Goal: Navigation & Orientation: Find specific page/section

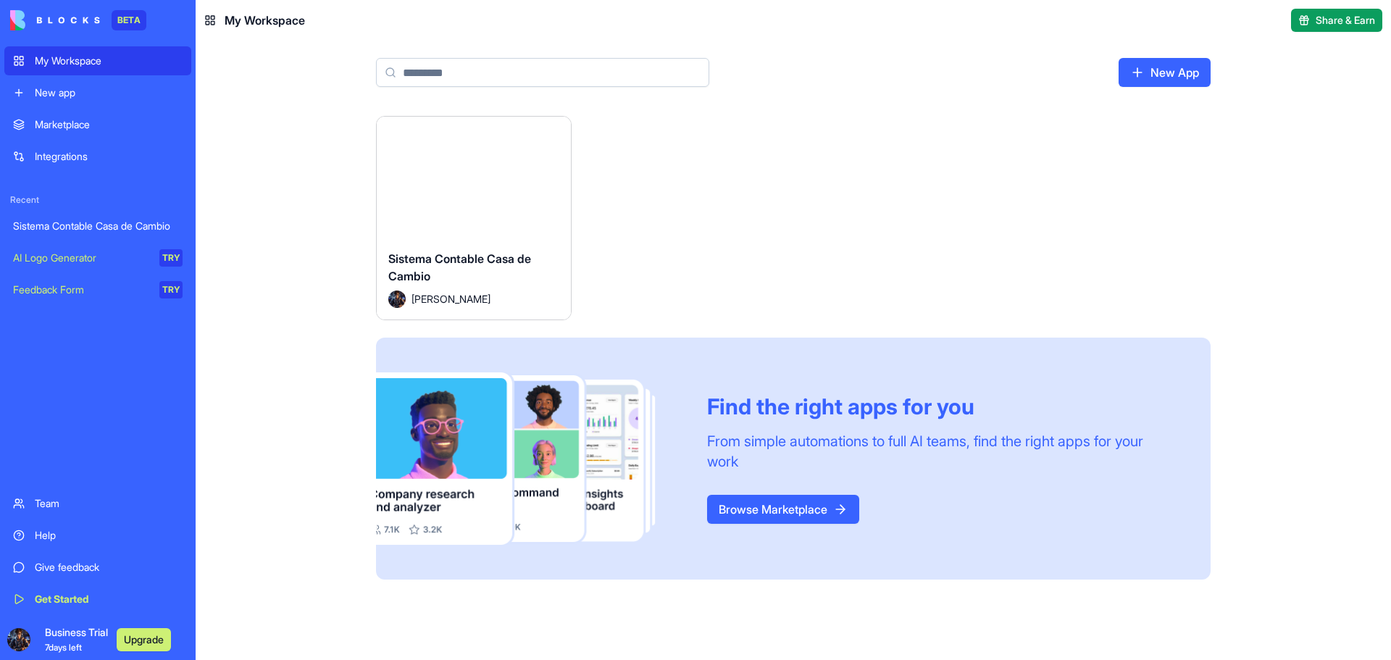
click at [97, 61] on div "My Workspace" at bounding box center [109, 61] width 148 height 14
click at [513, 247] on div "Sistema Contable Casa de Cambio Carlos Gutierrez" at bounding box center [474, 278] width 194 height 81
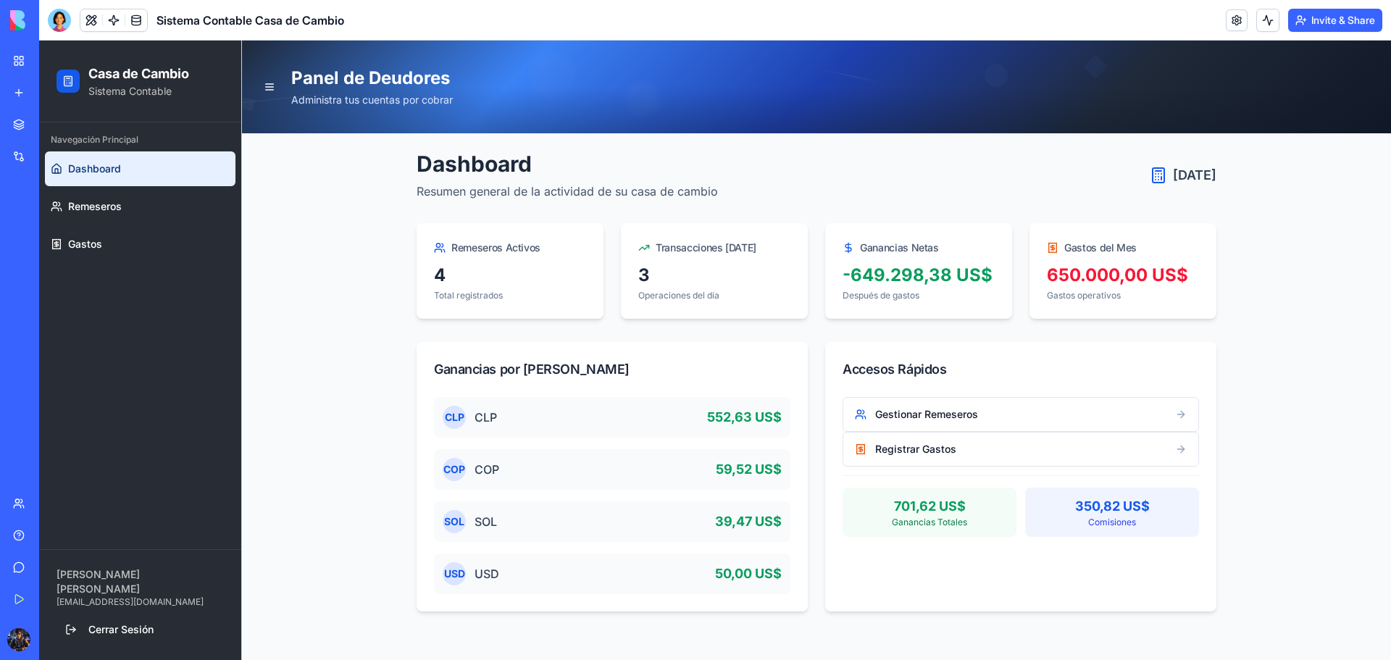
click at [106, 332] on div "Navegación Principal Dashboard Remeseros Gastos" at bounding box center [140, 335] width 202 height 427
click at [63, 21] on div at bounding box center [59, 20] width 23 height 23
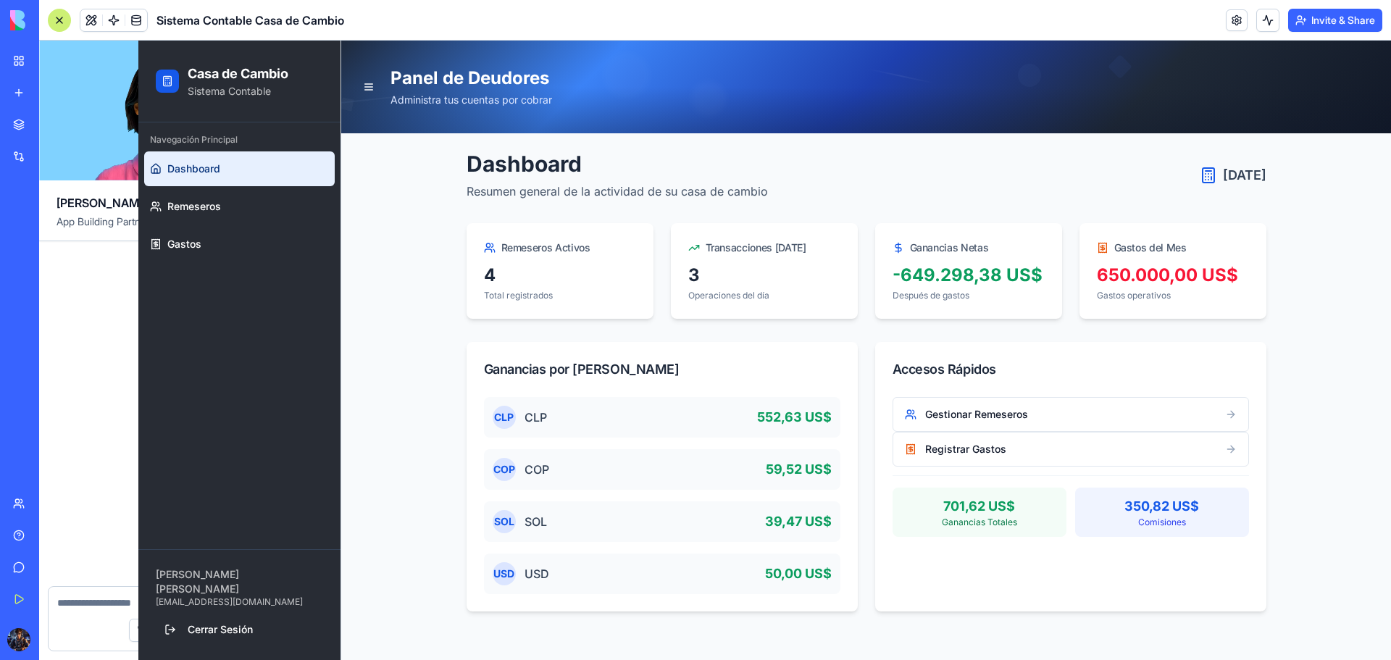
scroll to position [2087, 0]
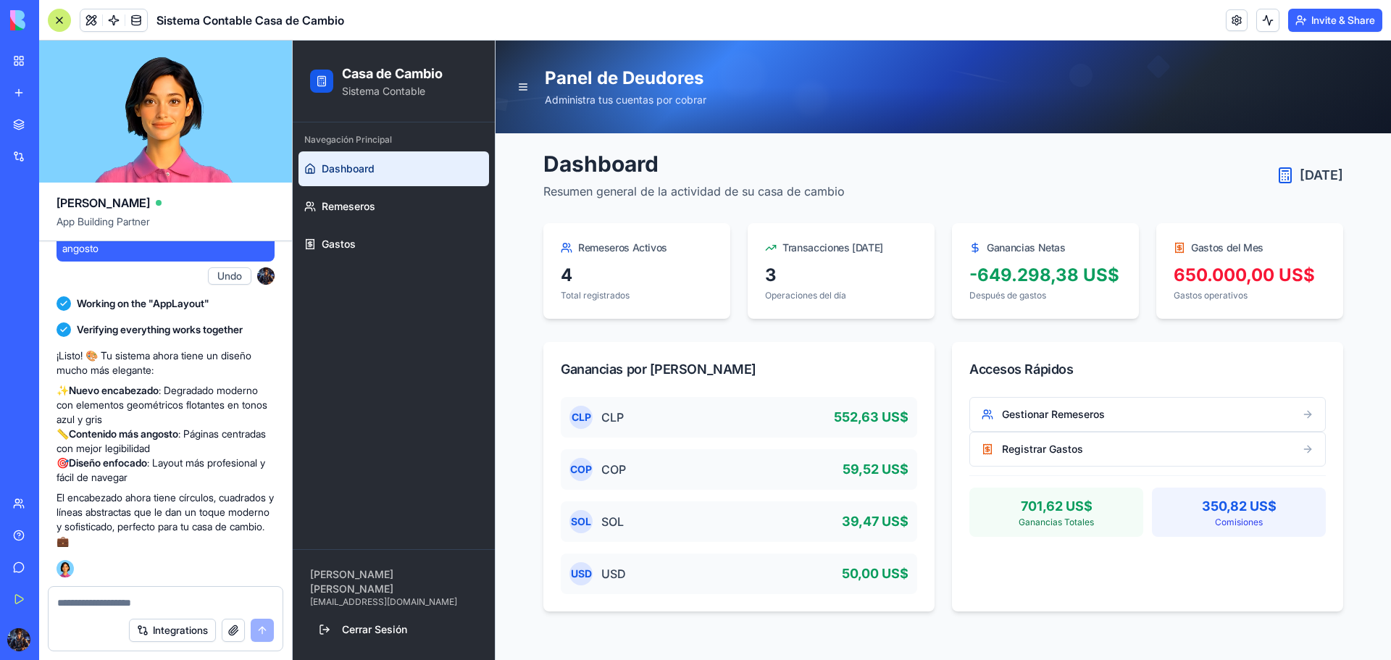
click at [118, 604] on textarea at bounding box center [165, 603] width 217 height 14
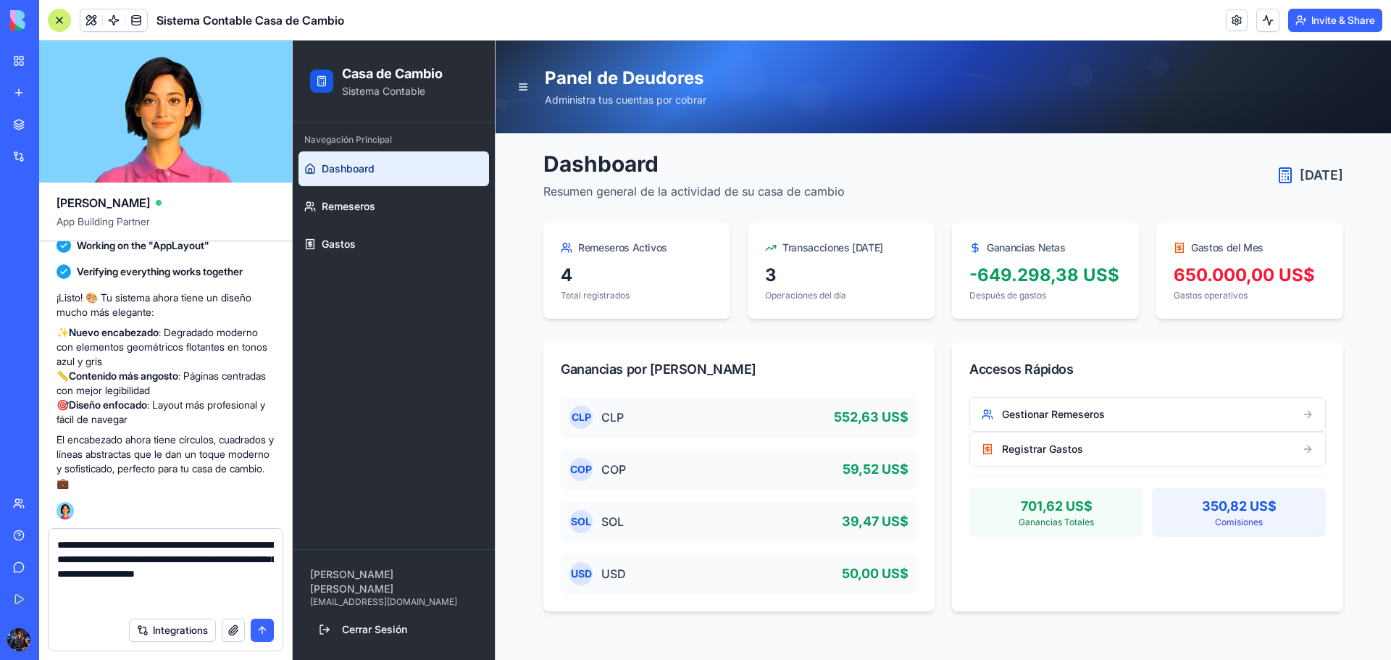
drag, startPoint x: 120, startPoint y: 604, endPoint x: 53, endPoint y: 605, distance: 67.4
click at [53, 605] on div "**********" at bounding box center [166, 569] width 234 height 81
click at [241, 604] on textarea "**********" at bounding box center [165, 574] width 217 height 72
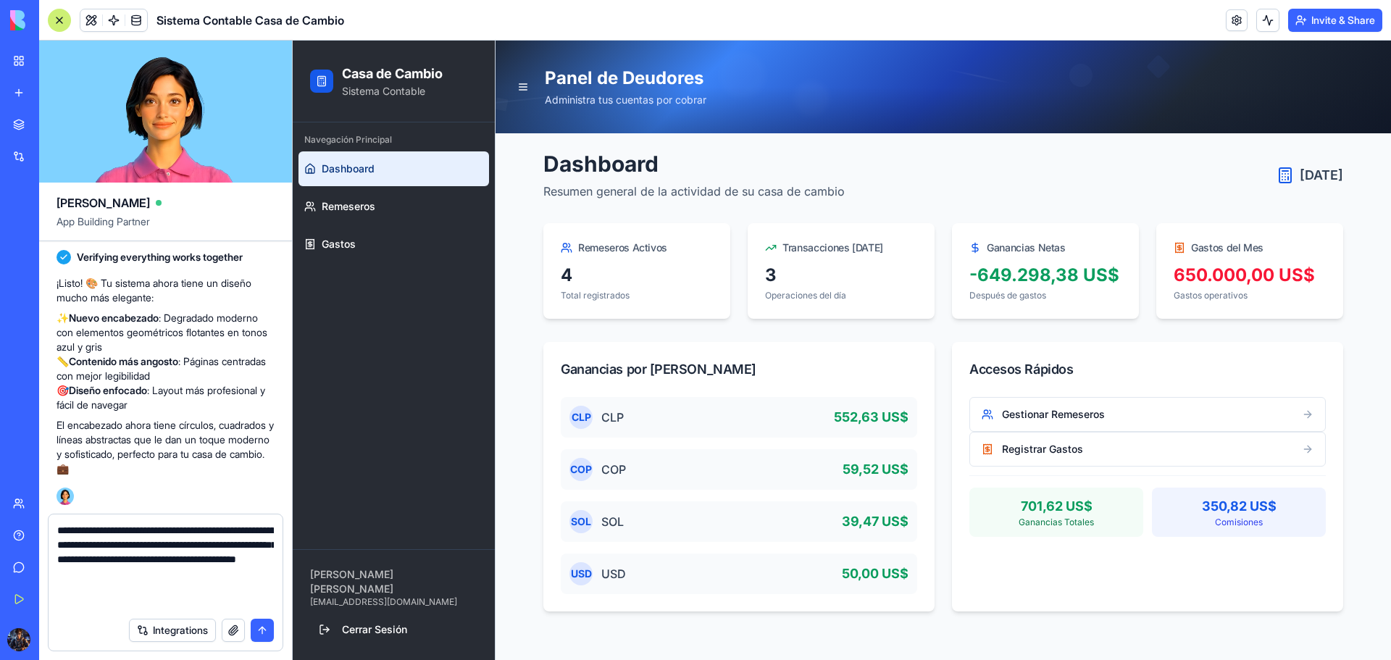
type textarea "**********"
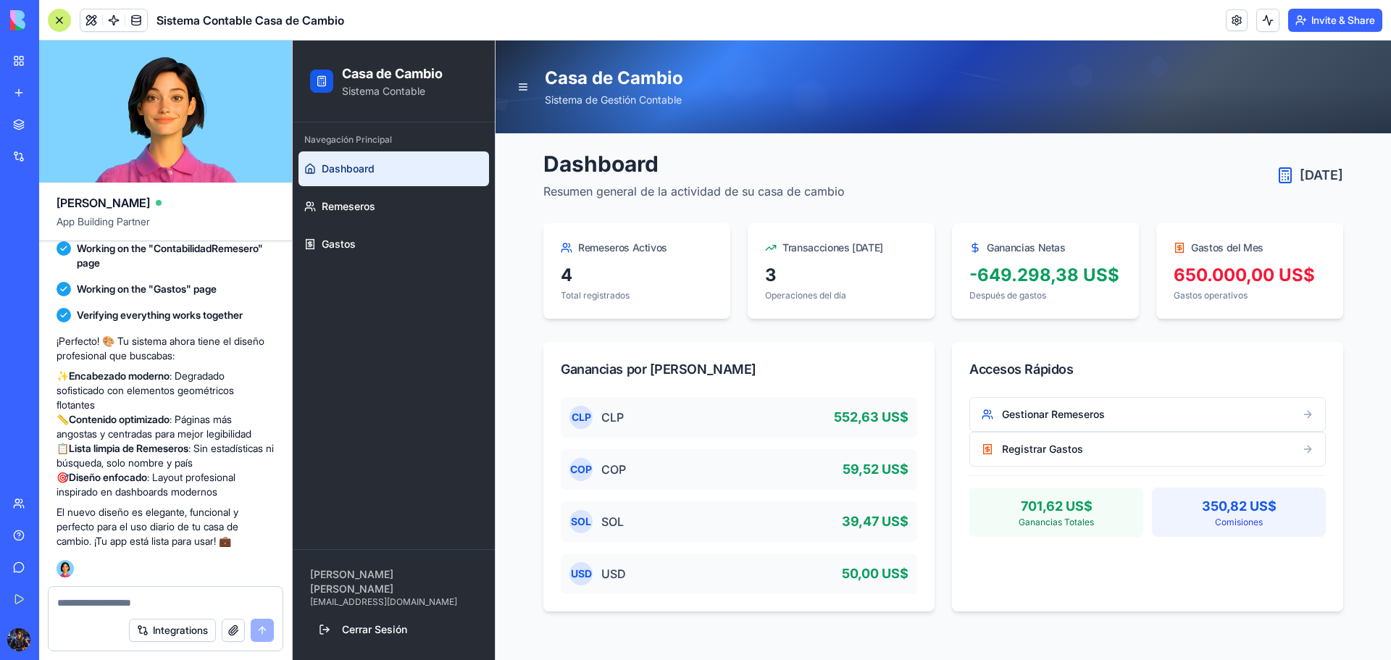
scroll to position [2835, 0]
click at [384, 196] on link "Remeseros" at bounding box center [394, 206] width 191 height 35
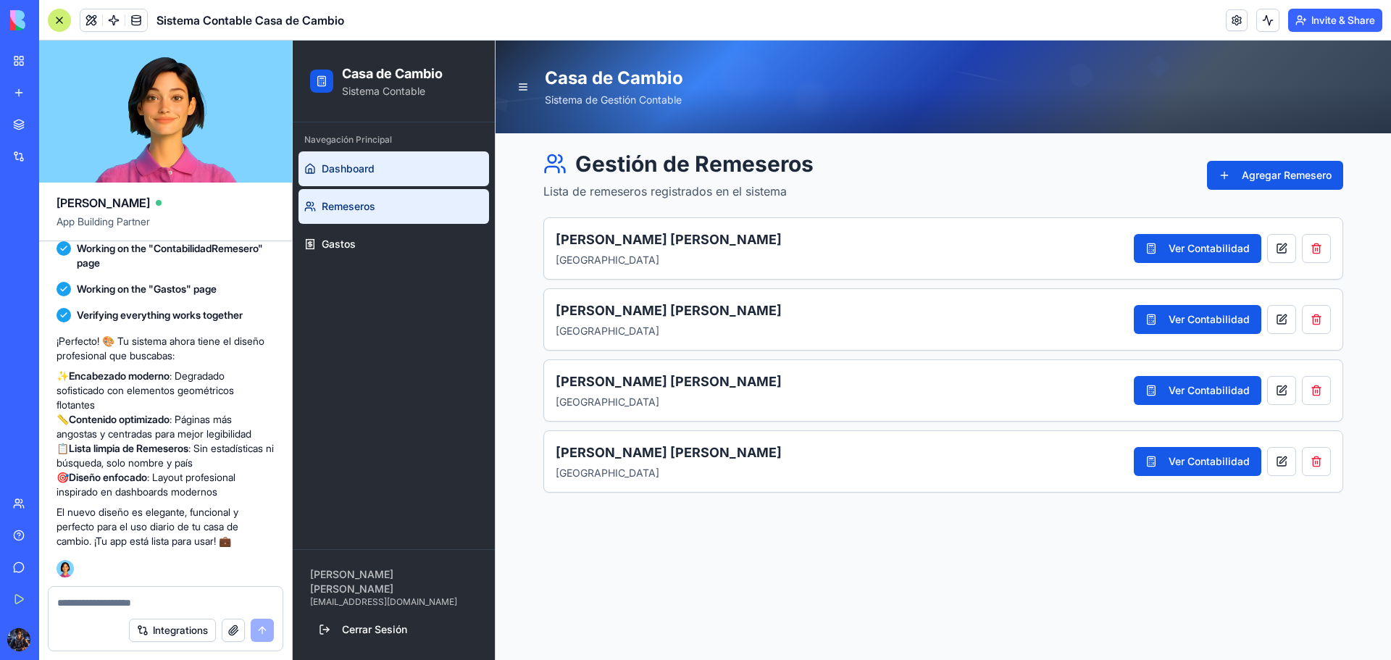
click at [411, 174] on link "Dashboard" at bounding box center [394, 168] width 191 height 35
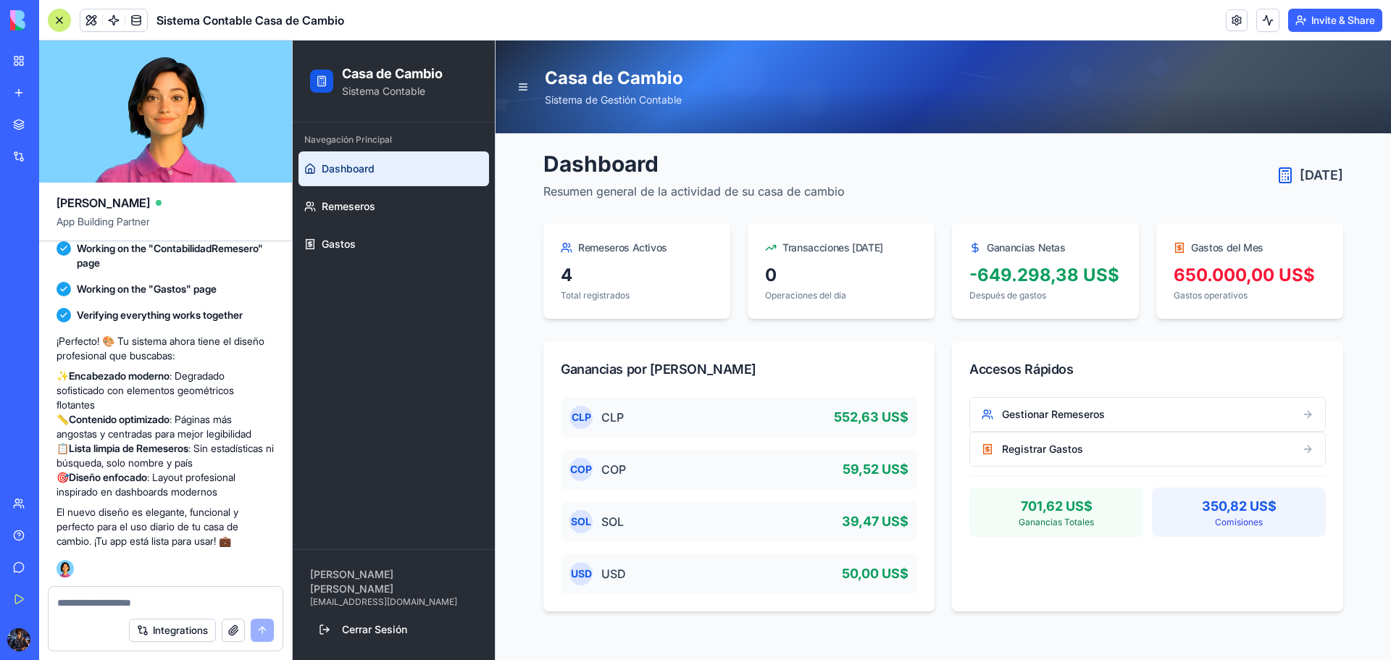
scroll to position [2835, 0]
click at [236, 636] on button "button" at bounding box center [233, 630] width 23 height 23
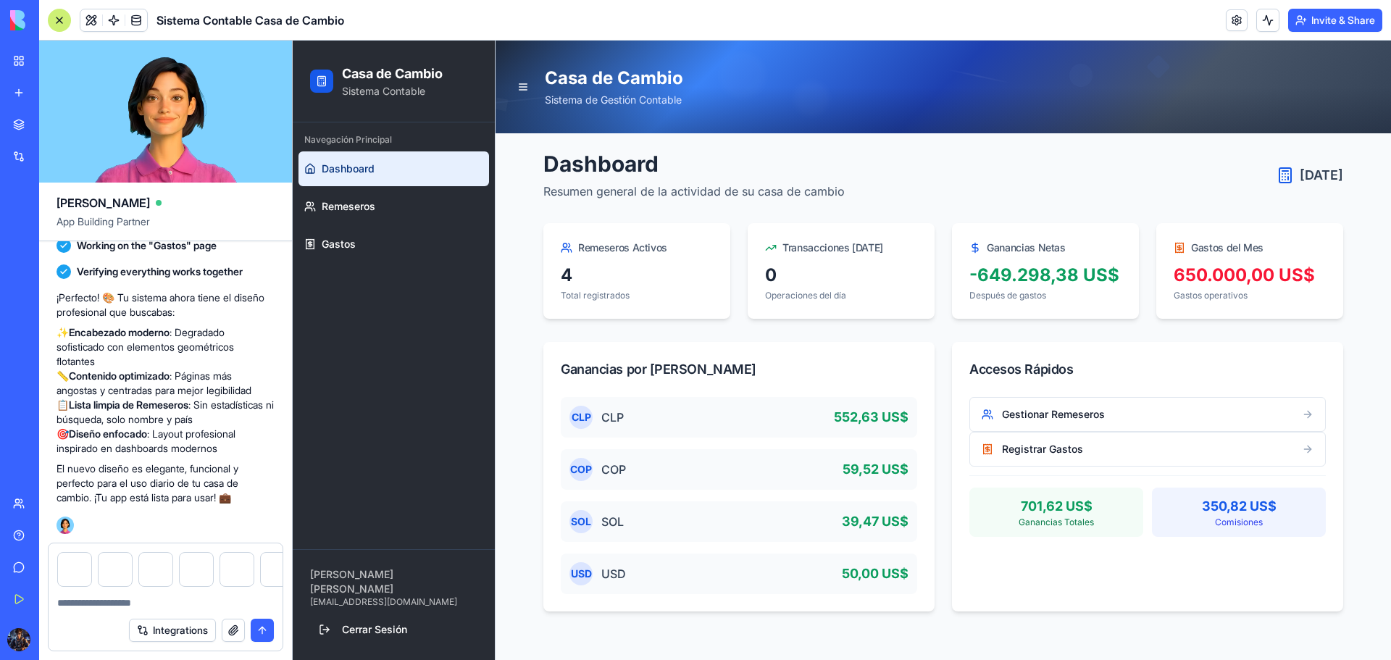
click at [154, 597] on textarea at bounding box center [165, 603] width 217 height 14
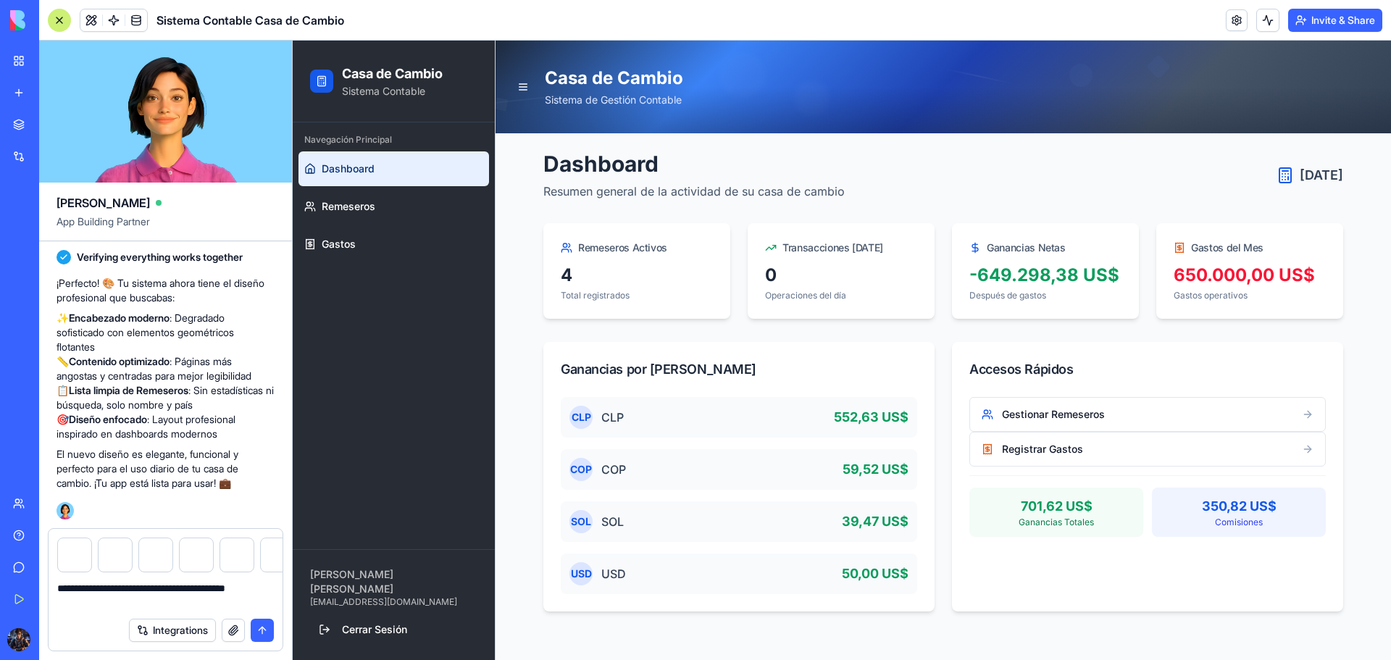
type textarea "**********"
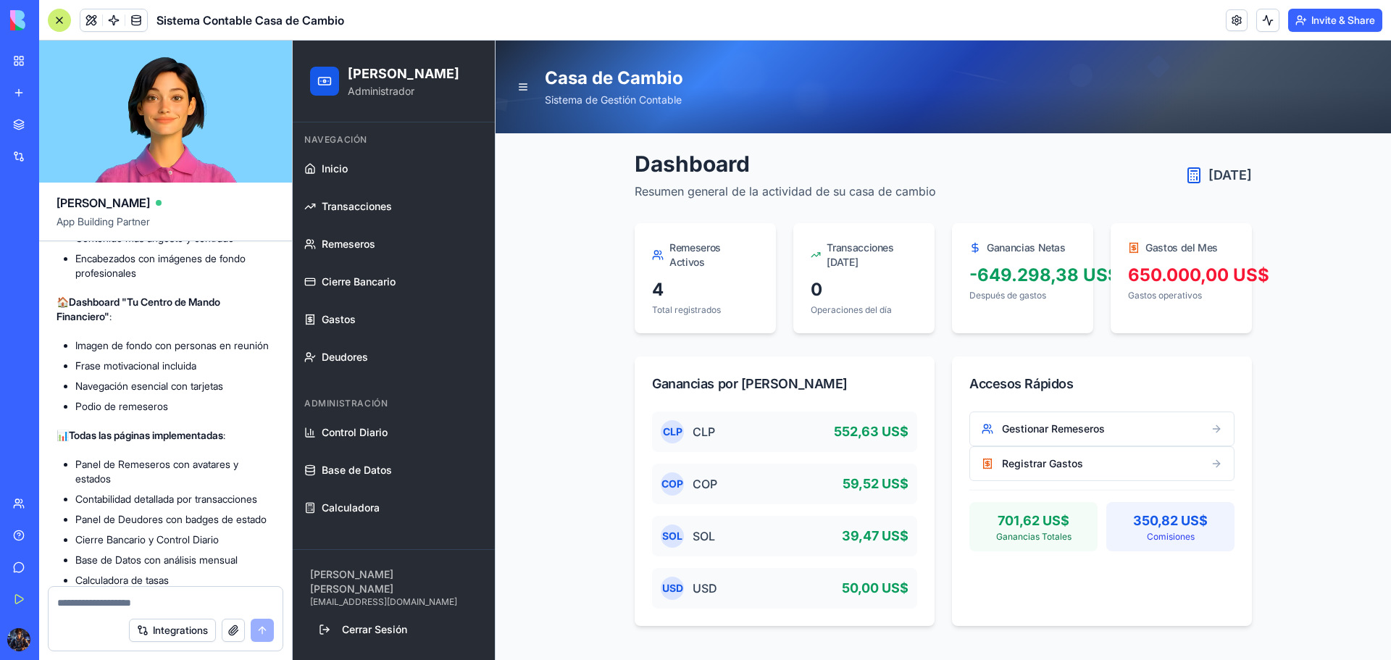
scroll to position [4201, 0]
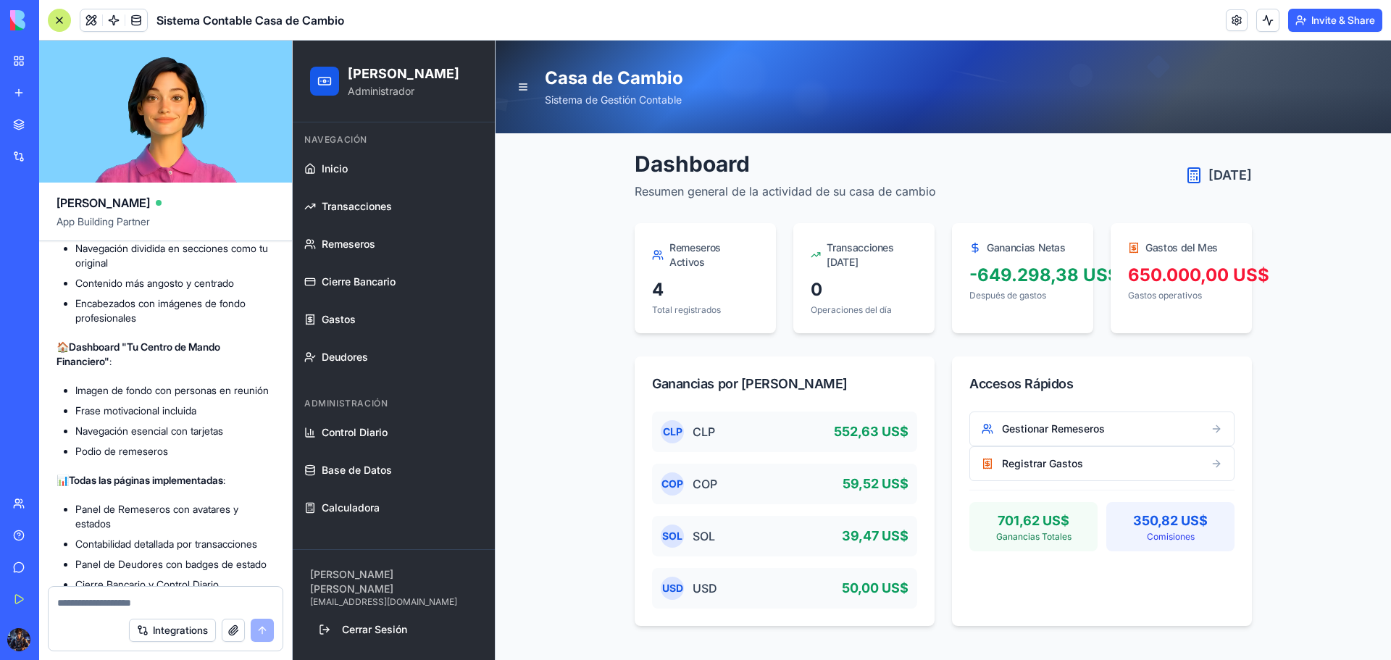
click at [357, 207] on span "Transacciones" at bounding box center [357, 206] width 70 height 14
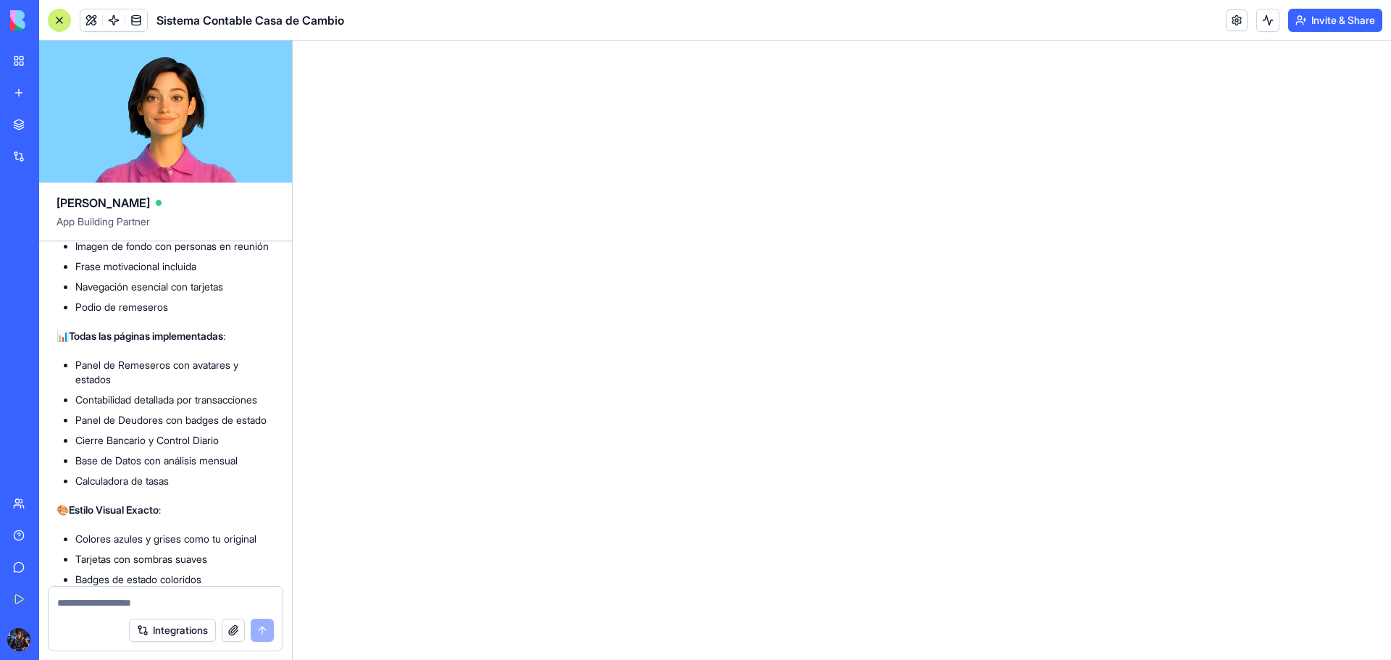
scroll to position [4418, 0]
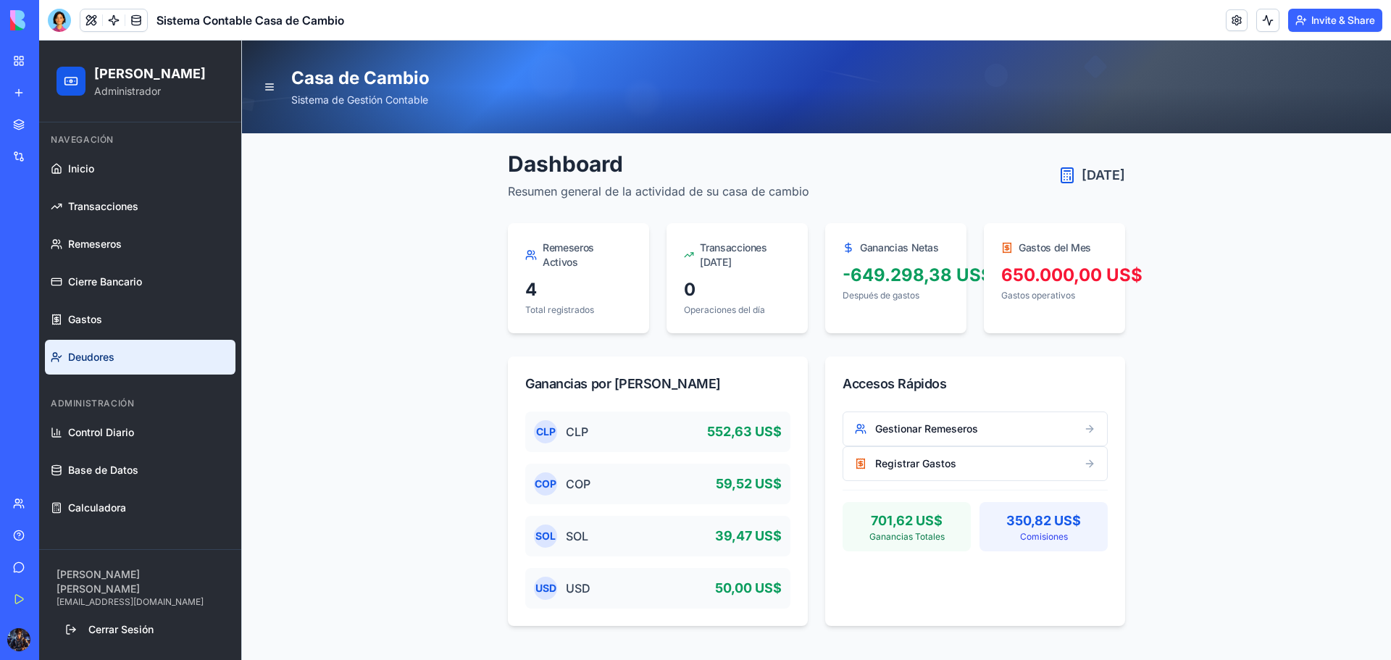
click at [141, 351] on link "Deudores" at bounding box center [140, 357] width 191 height 35
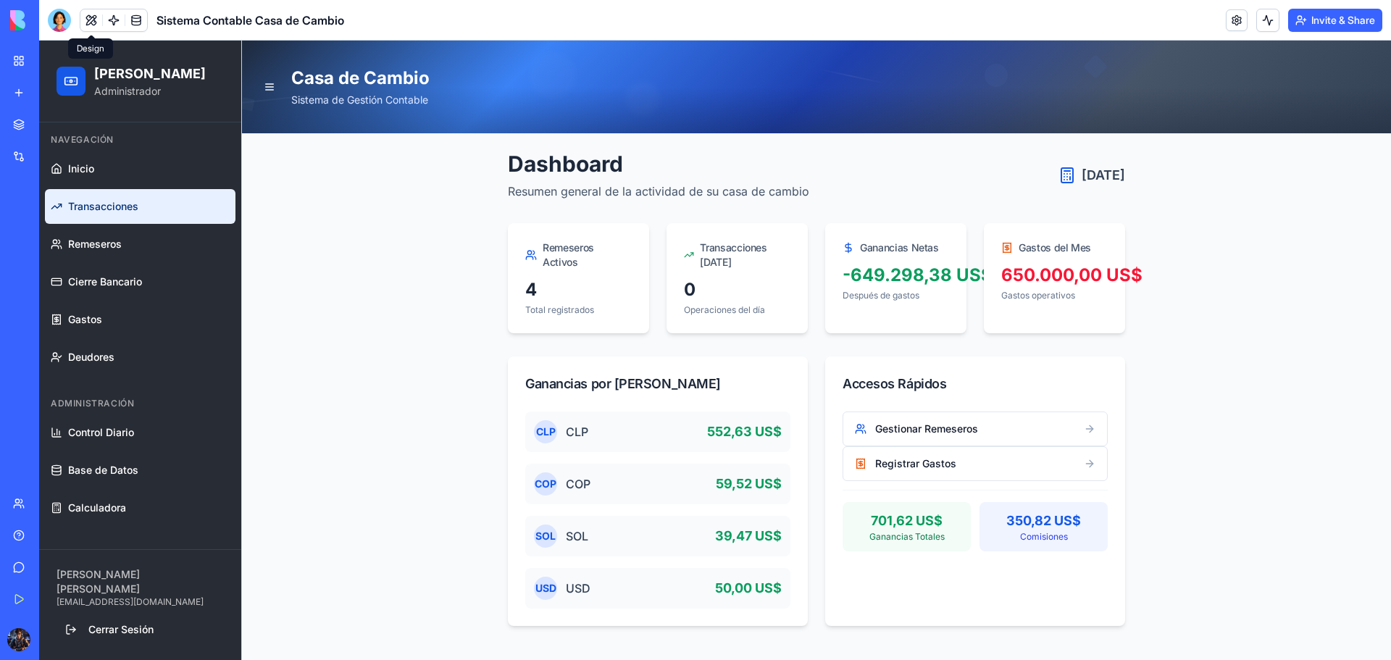
click at [178, 220] on link "Transacciones" at bounding box center [140, 206] width 191 height 35
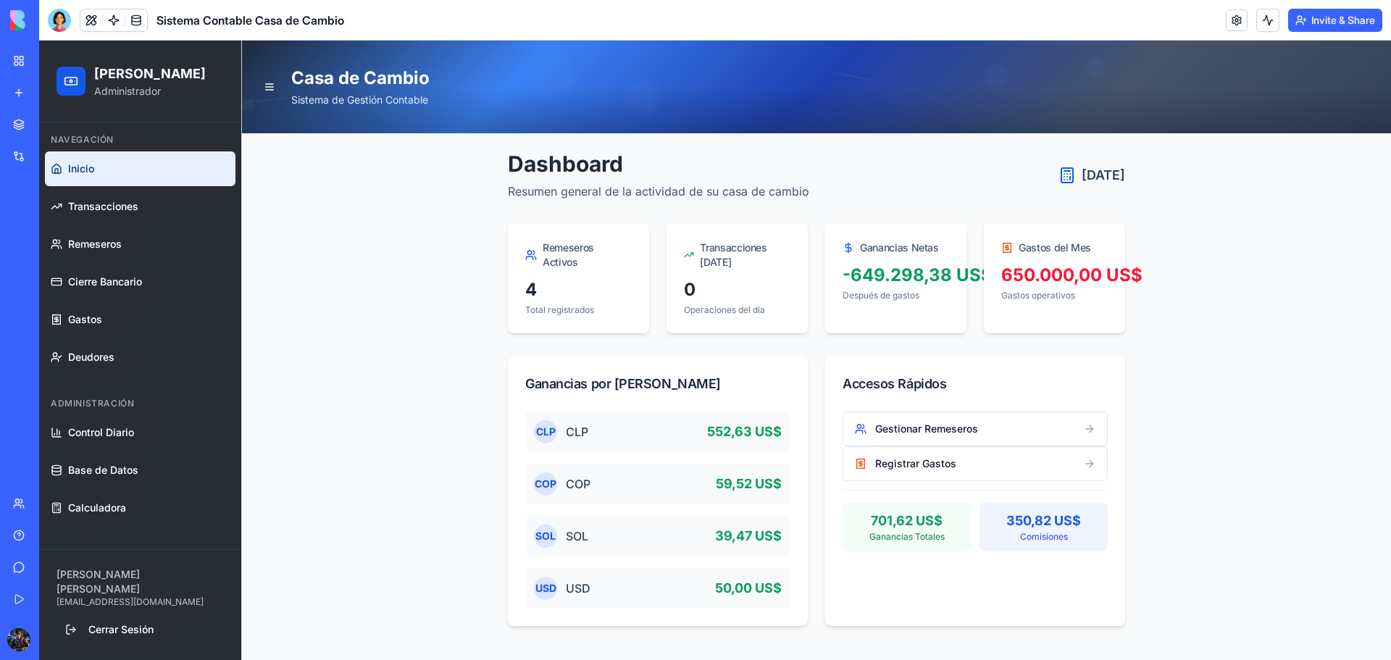
click at [117, 173] on link "Inicio" at bounding box center [140, 168] width 191 height 35
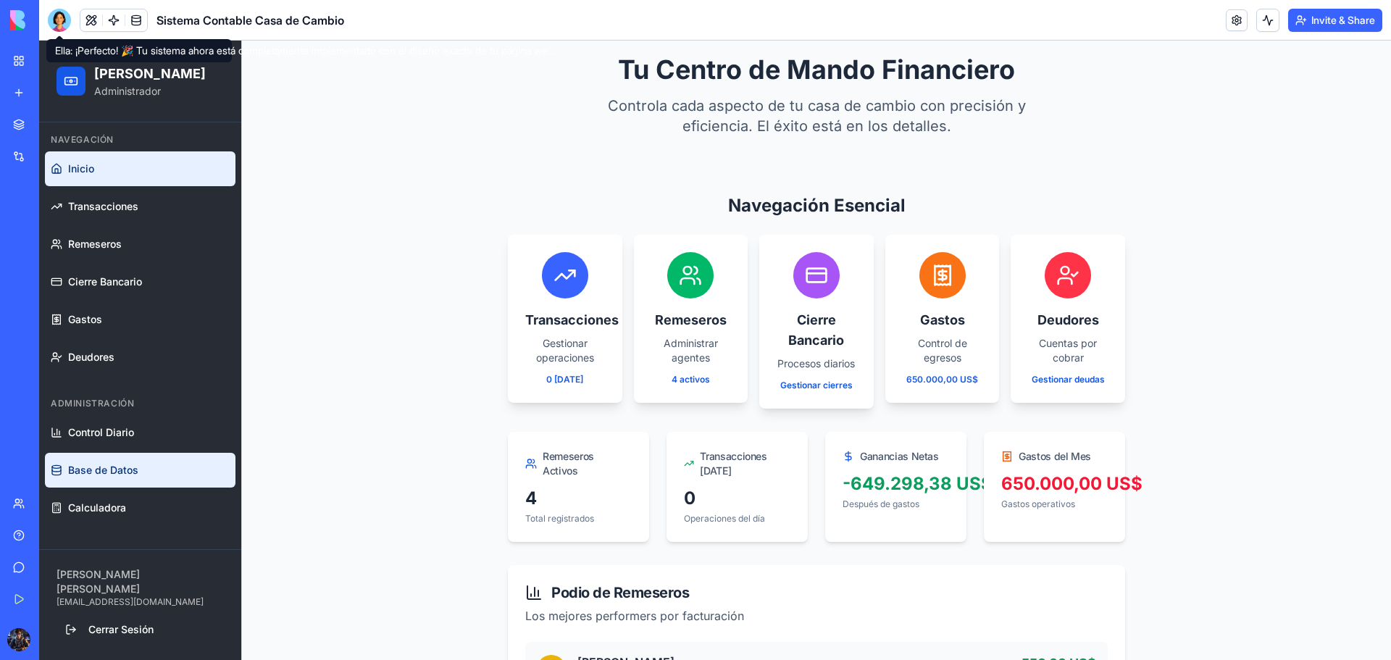
scroll to position [72, 0]
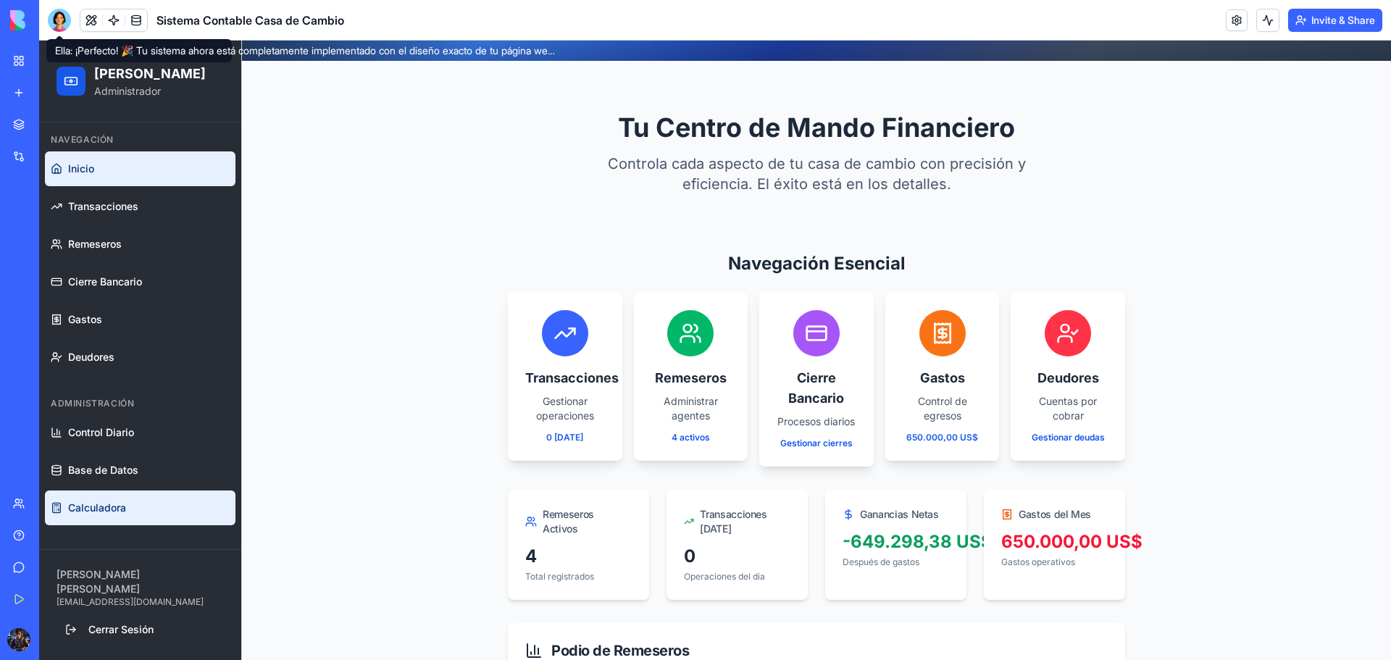
click at [114, 496] on link "Calculadora" at bounding box center [140, 508] width 191 height 35
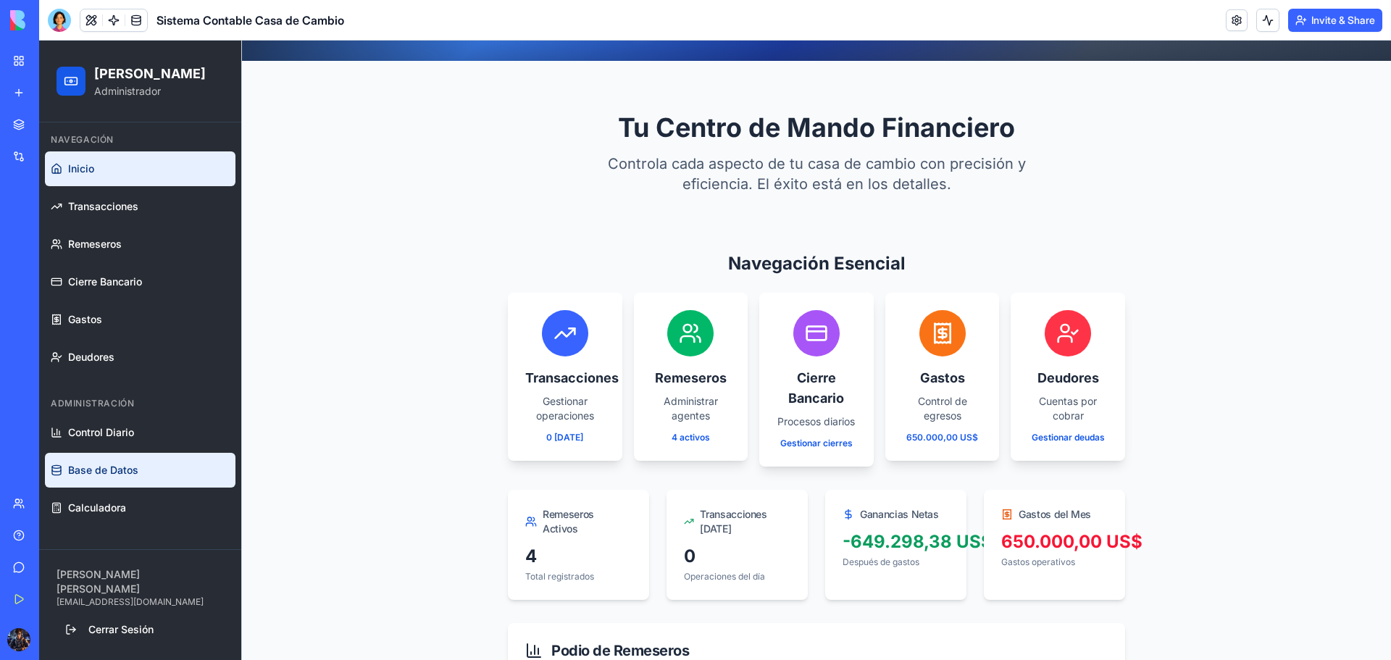
click at [87, 472] on span "Base de Datos" at bounding box center [103, 470] width 70 height 14
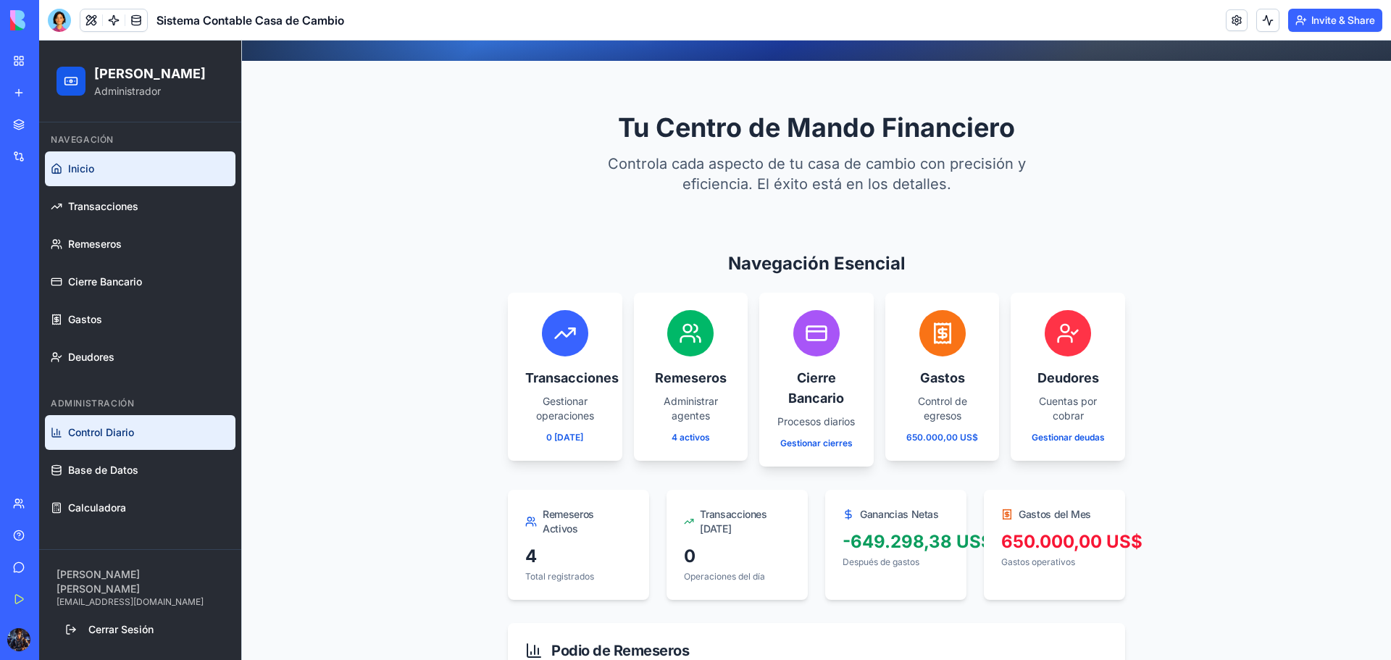
click at [141, 434] on link "Control Diario" at bounding box center [140, 432] width 191 height 35
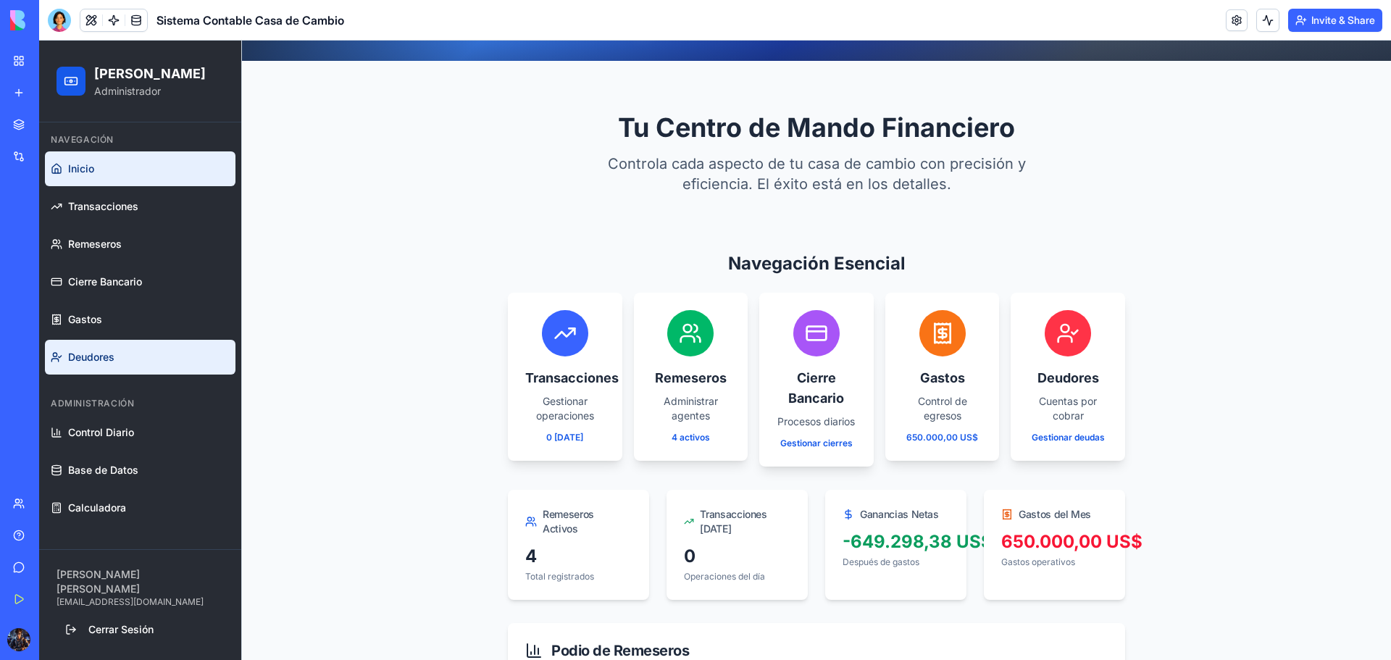
click at [121, 367] on link "Deudores" at bounding box center [140, 357] width 191 height 35
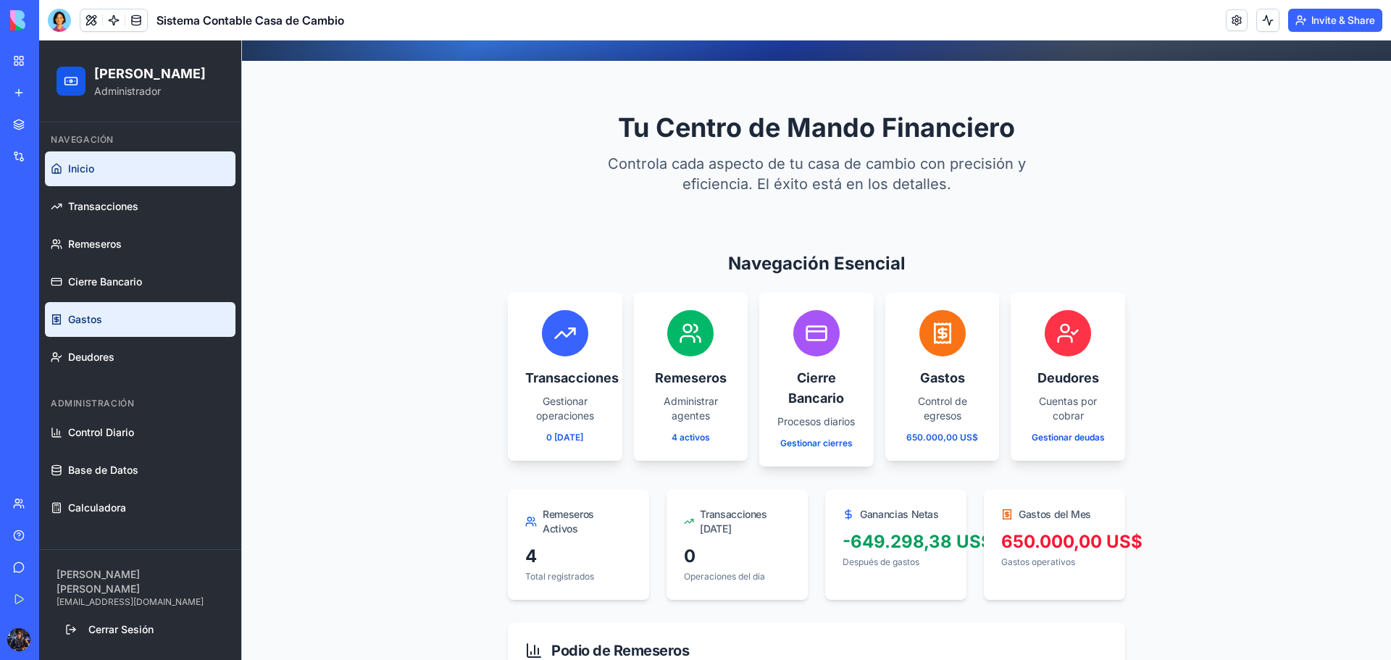
click at [141, 325] on link "Gastos" at bounding box center [140, 319] width 191 height 35
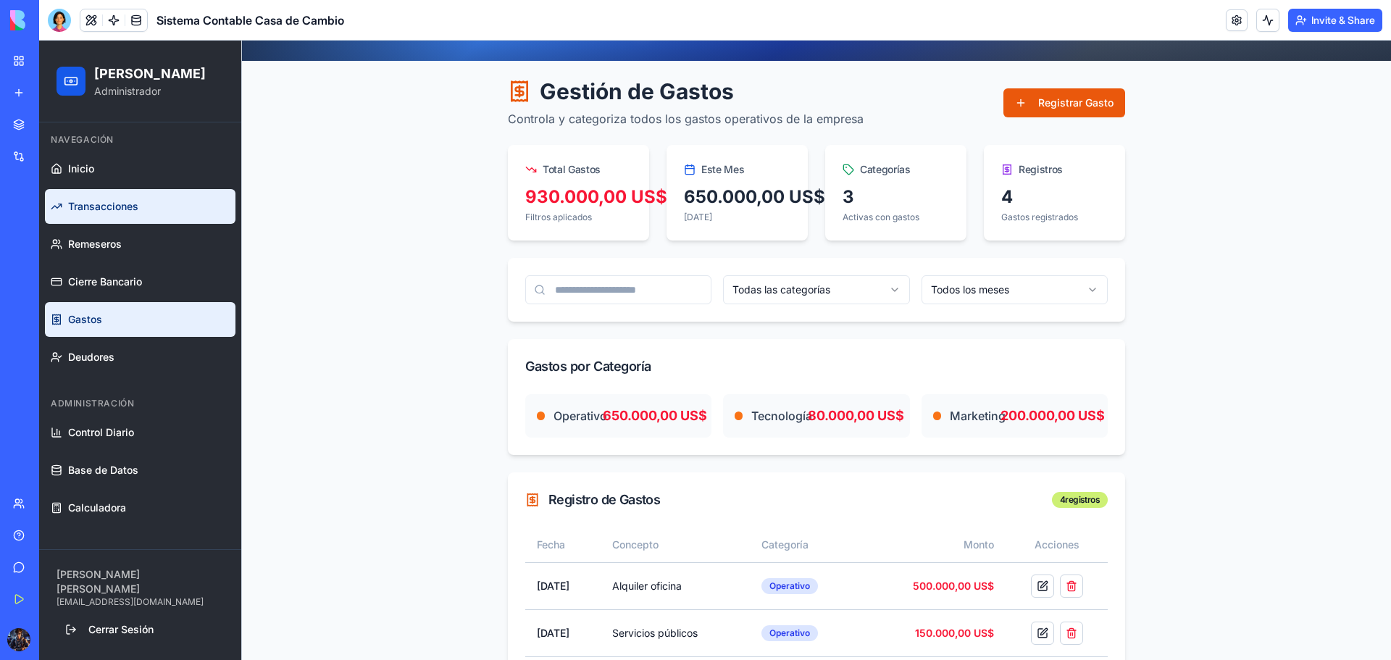
click at [141, 211] on link "Transacciones" at bounding box center [140, 206] width 191 height 35
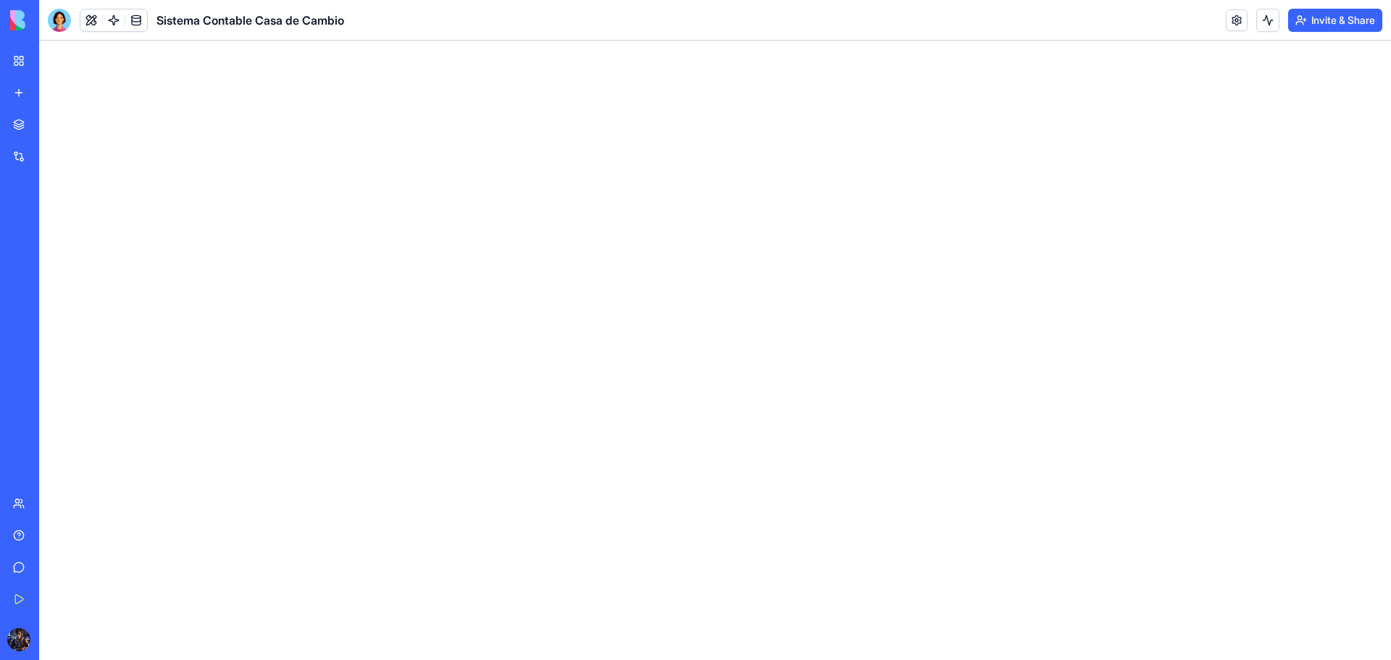
scroll to position [72, 0]
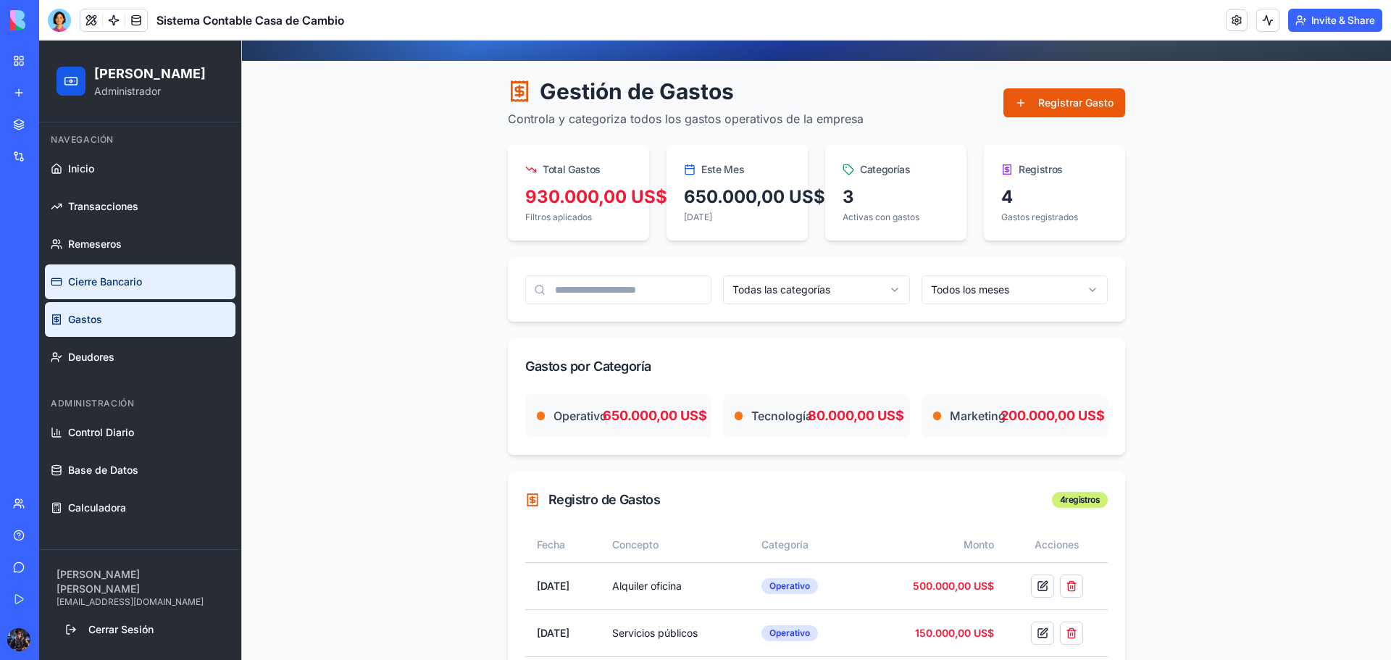
click at [88, 274] on link "Cierre Bancario" at bounding box center [140, 282] width 191 height 35
click at [91, 326] on link "Gastos" at bounding box center [140, 319] width 191 height 35
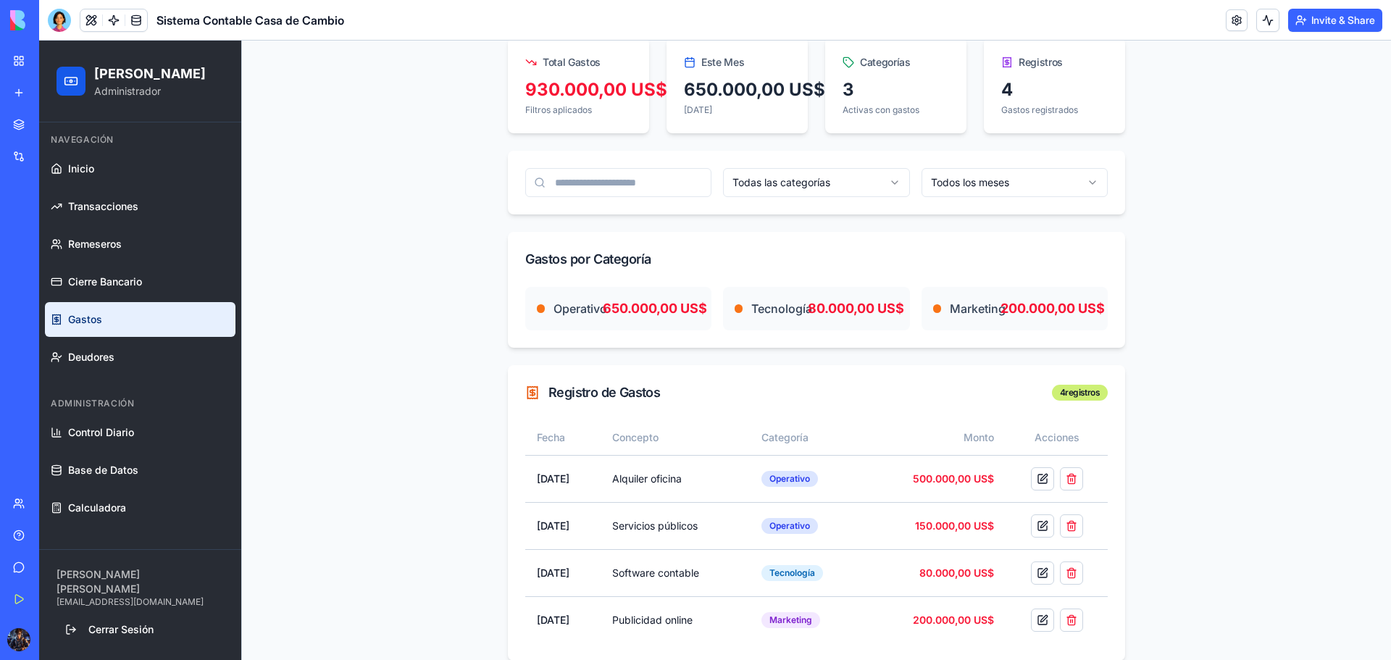
scroll to position [198, 0]
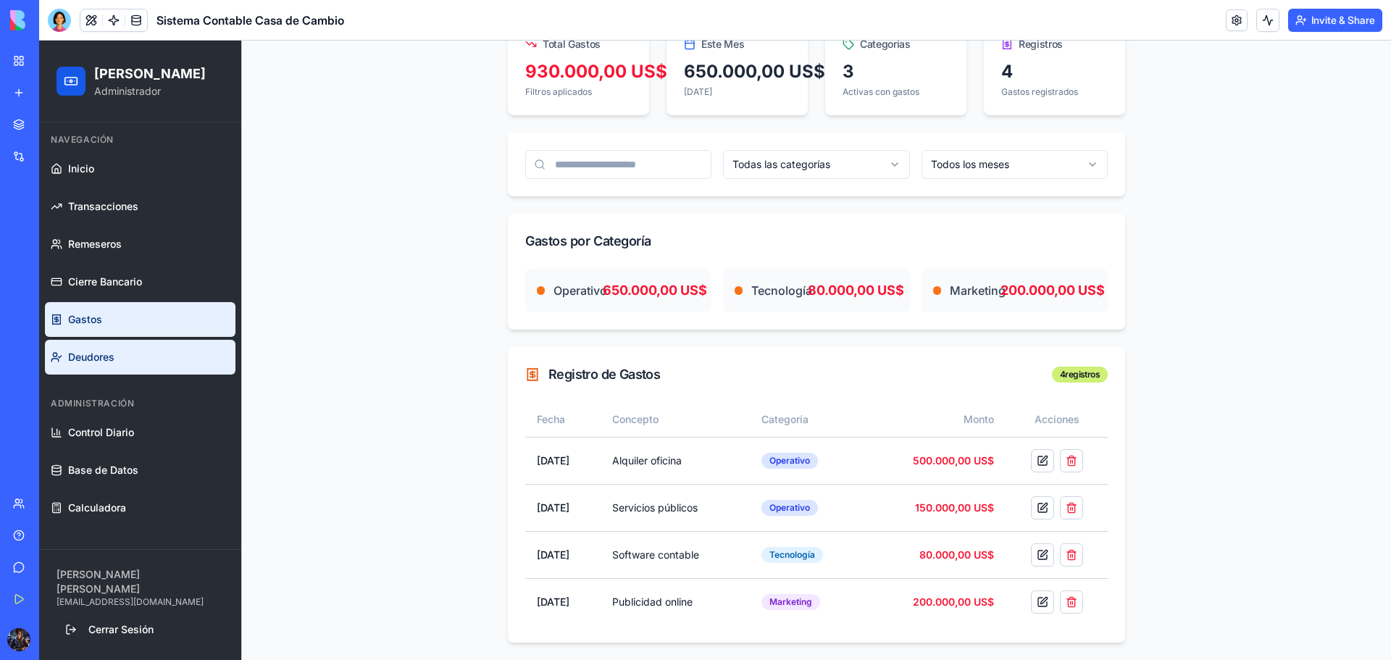
click at [167, 346] on link "Deudores" at bounding box center [140, 357] width 191 height 35
click at [110, 212] on span "Transacciones" at bounding box center [103, 206] width 70 height 14
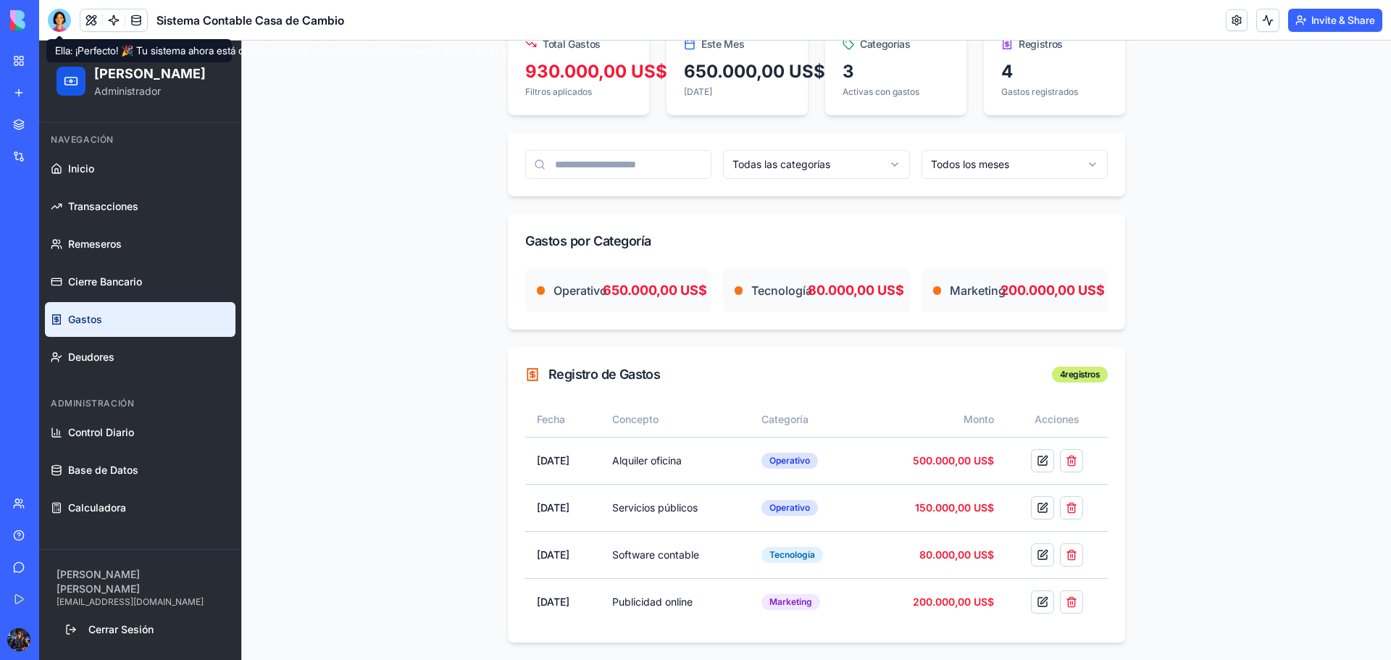
click at [58, 18] on div at bounding box center [59, 20] width 23 height 23
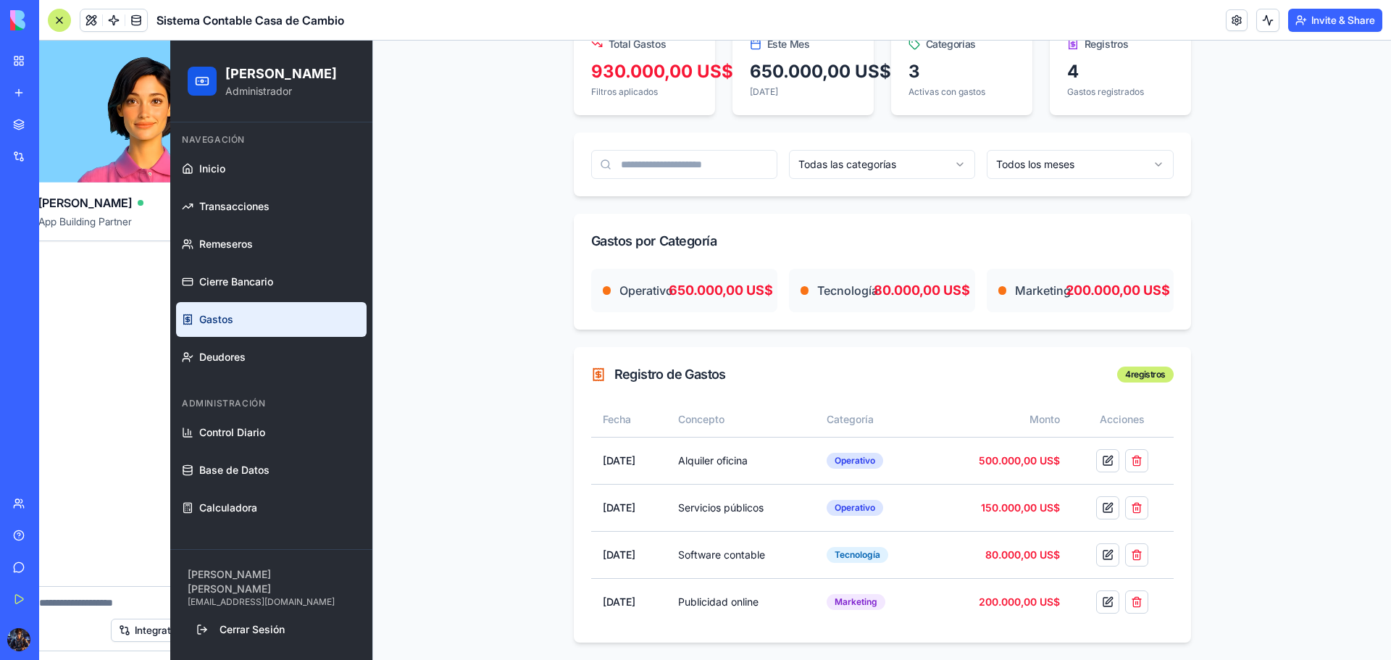
scroll to position [0, 0]
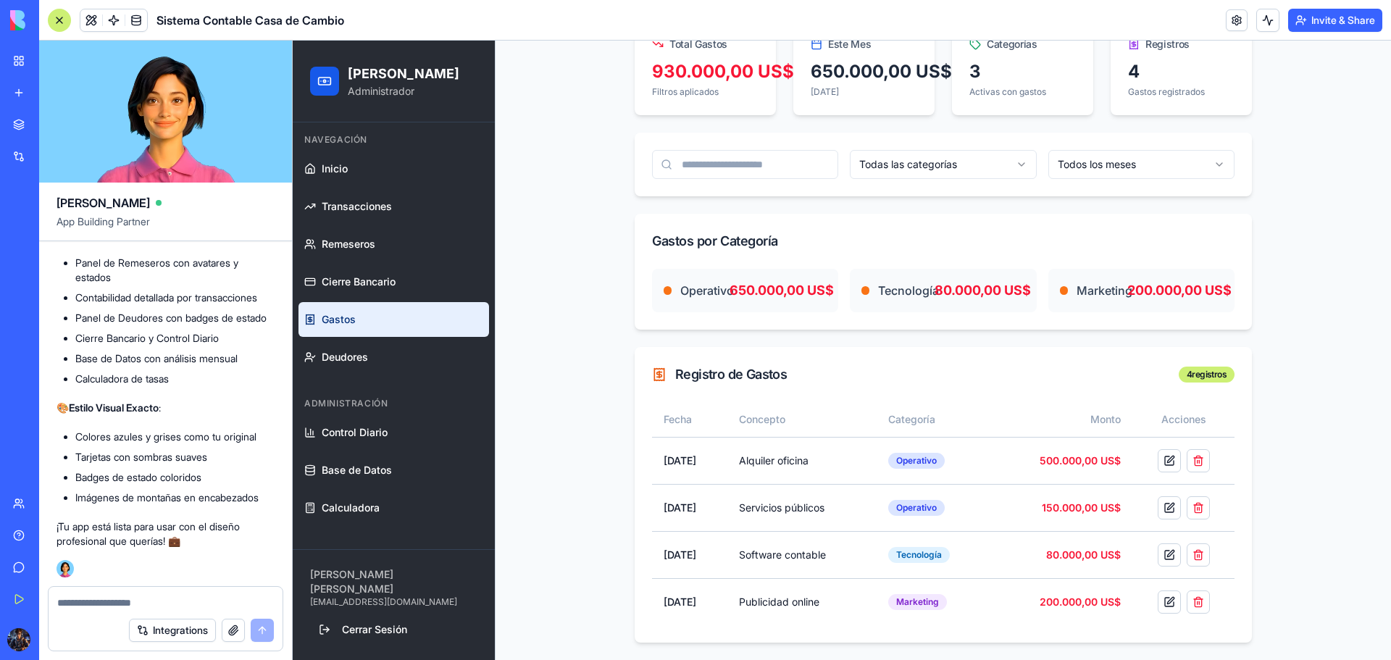
click at [86, 608] on textarea at bounding box center [165, 603] width 217 height 14
type textarea "**********"
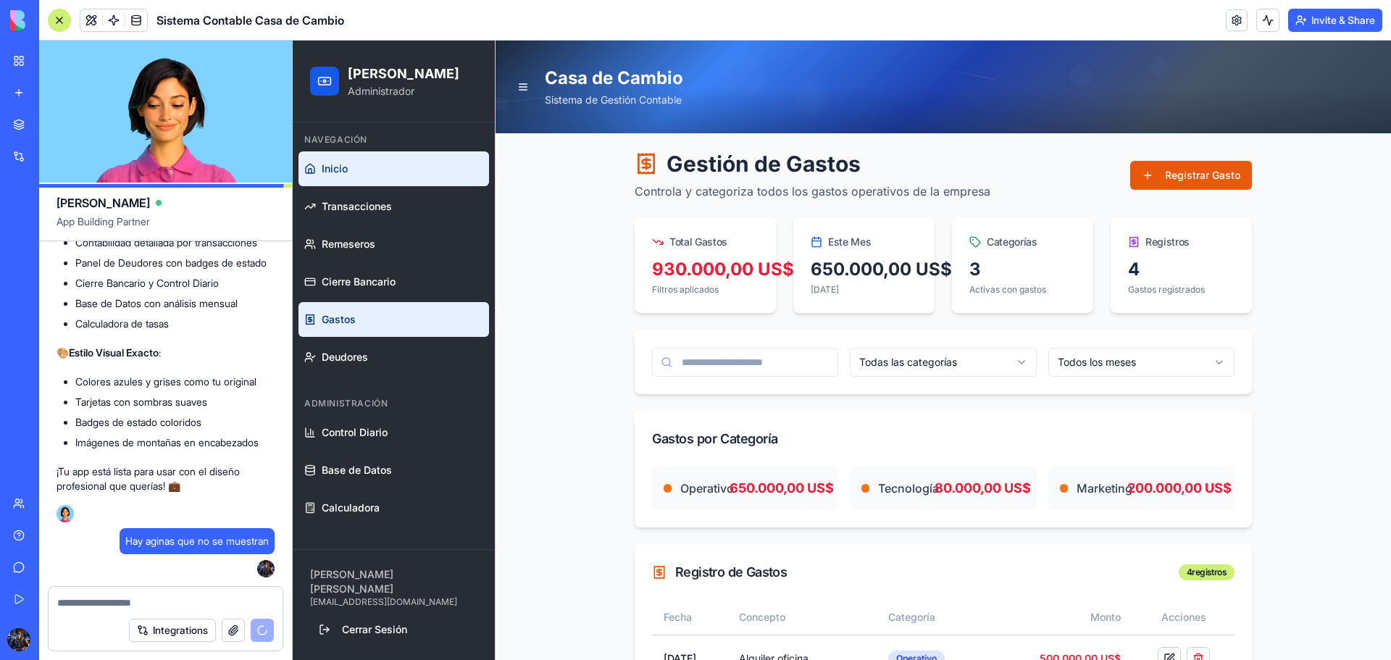
click at [361, 175] on link "Inicio" at bounding box center [394, 168] width 191 height 35
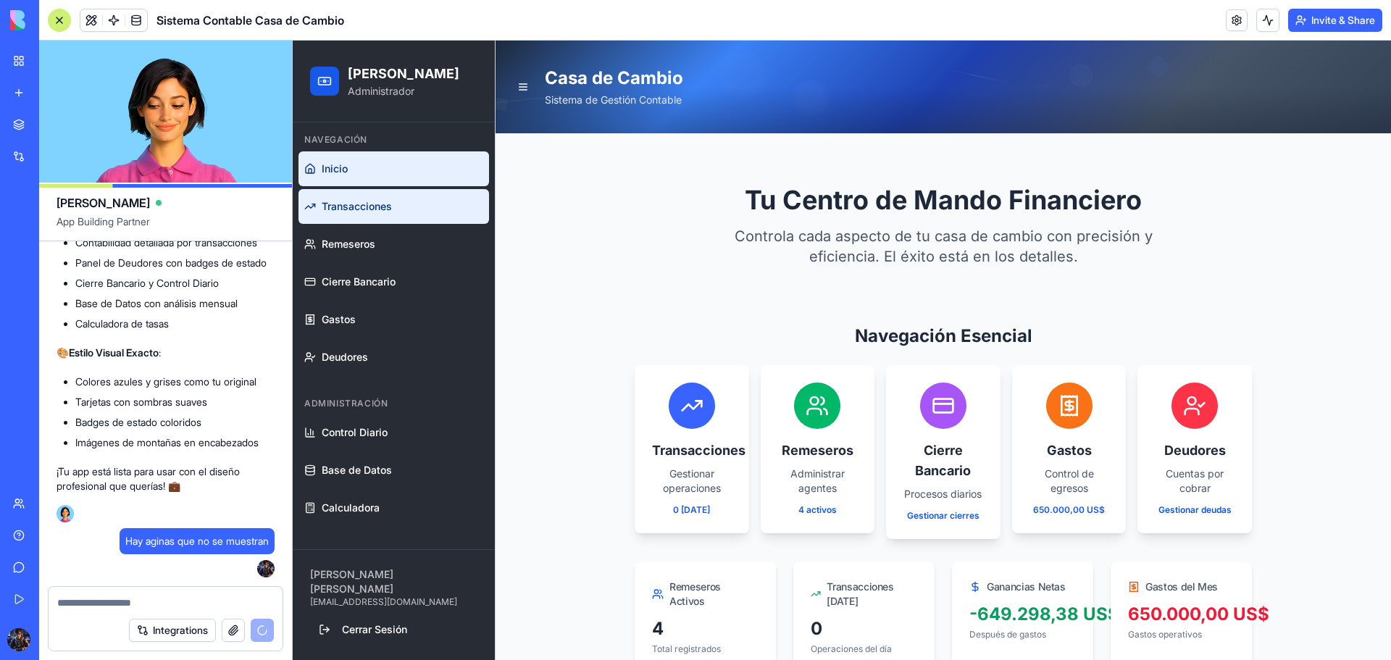
click at [376, 212] on span "Transacciones" at bounding box center [357, 206] width 70 height 14
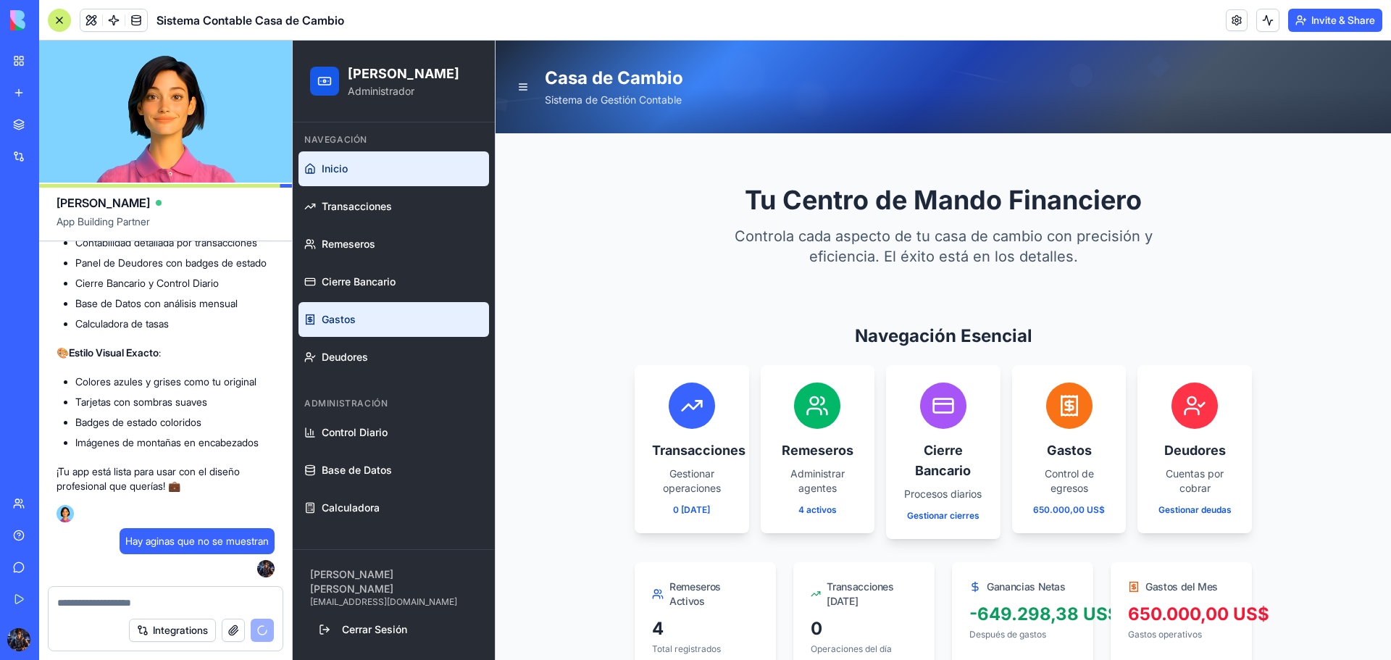
click at [326, 329] on link "Gastos" at bounding box center [394, 319] width 191 height 35
